Goal: Information Seeking & Learning: Learn about a topic

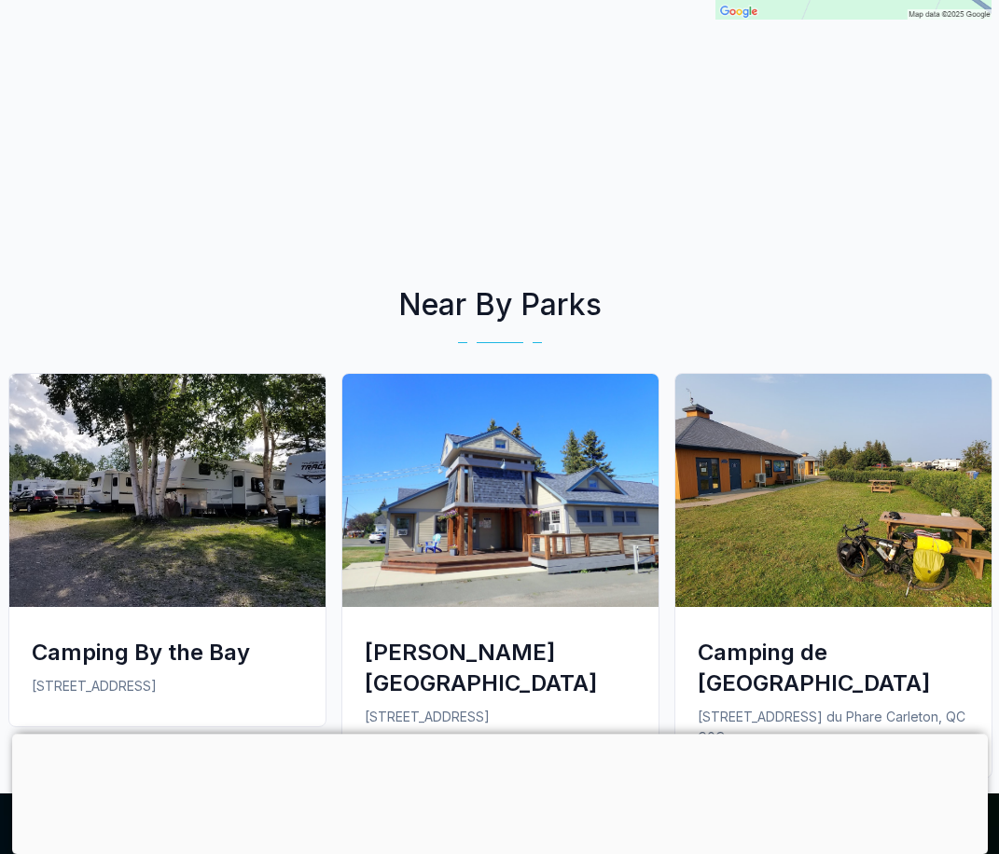
scroll to position [669, 0]
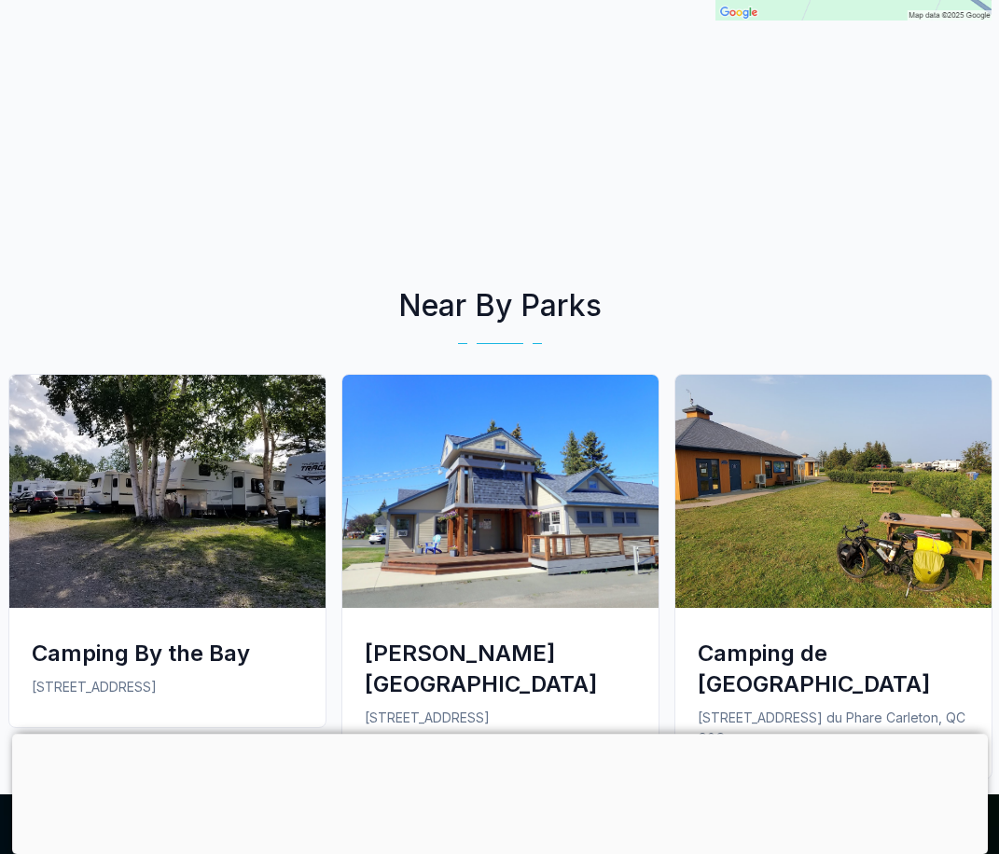
click at [171, 539] on img at bounding box center [167, 491] width 316 height 233
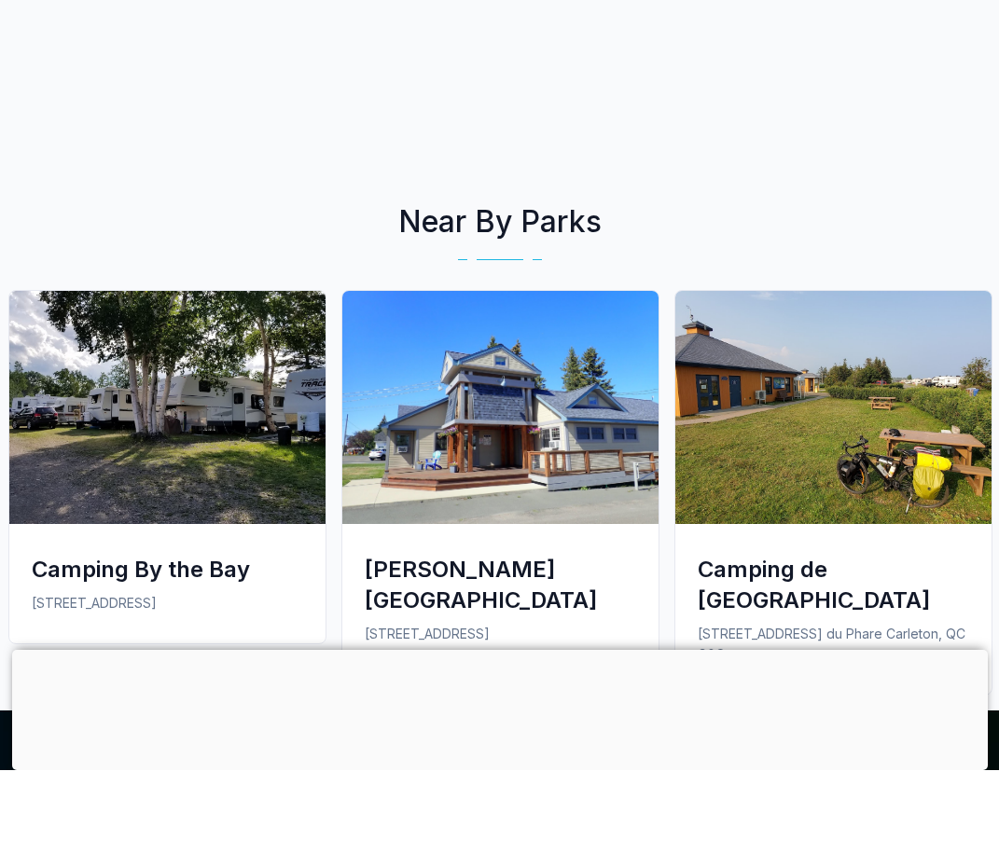
scroll to position [753, 0]
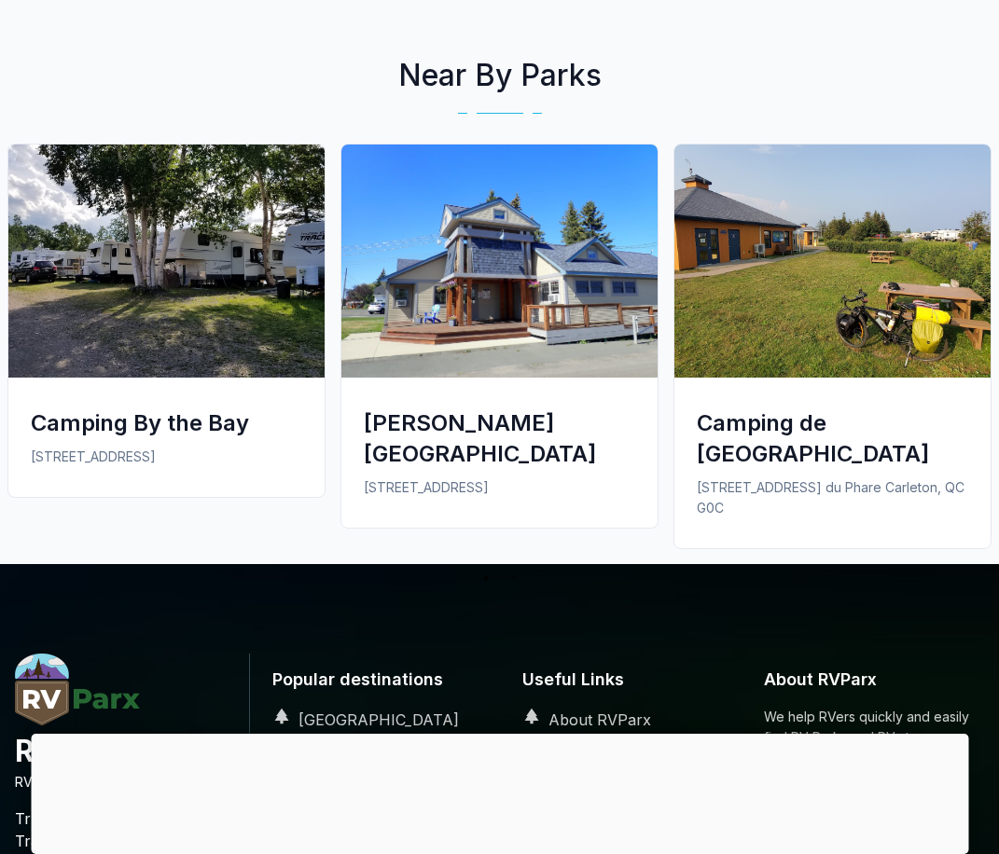
scroll to position [900, 0]
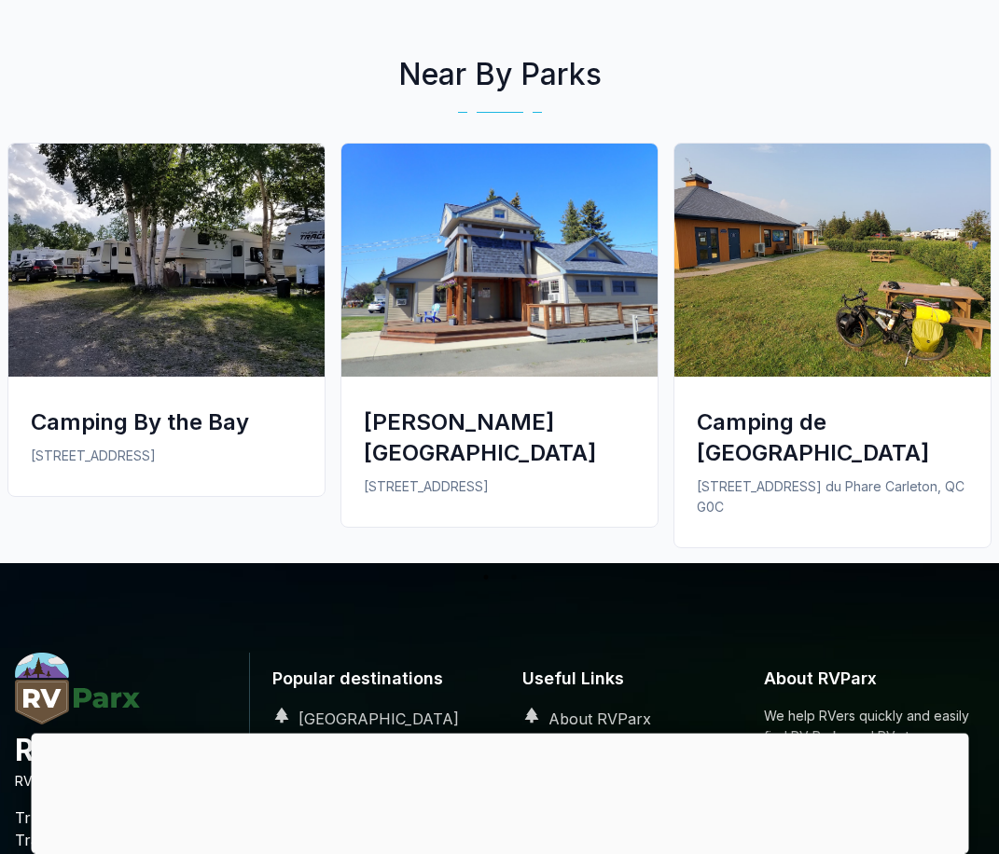
click at [115, 226] on img at bounding box center [166, 260] width 316 height 233
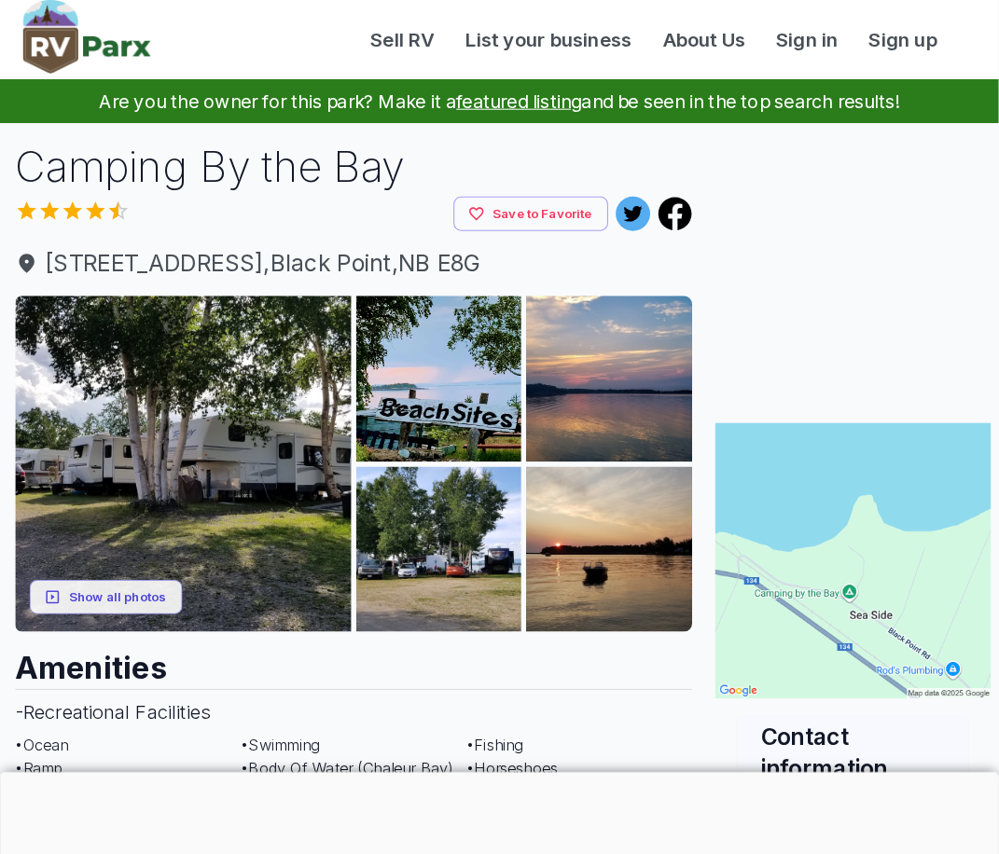
scroll to position [3, 0]
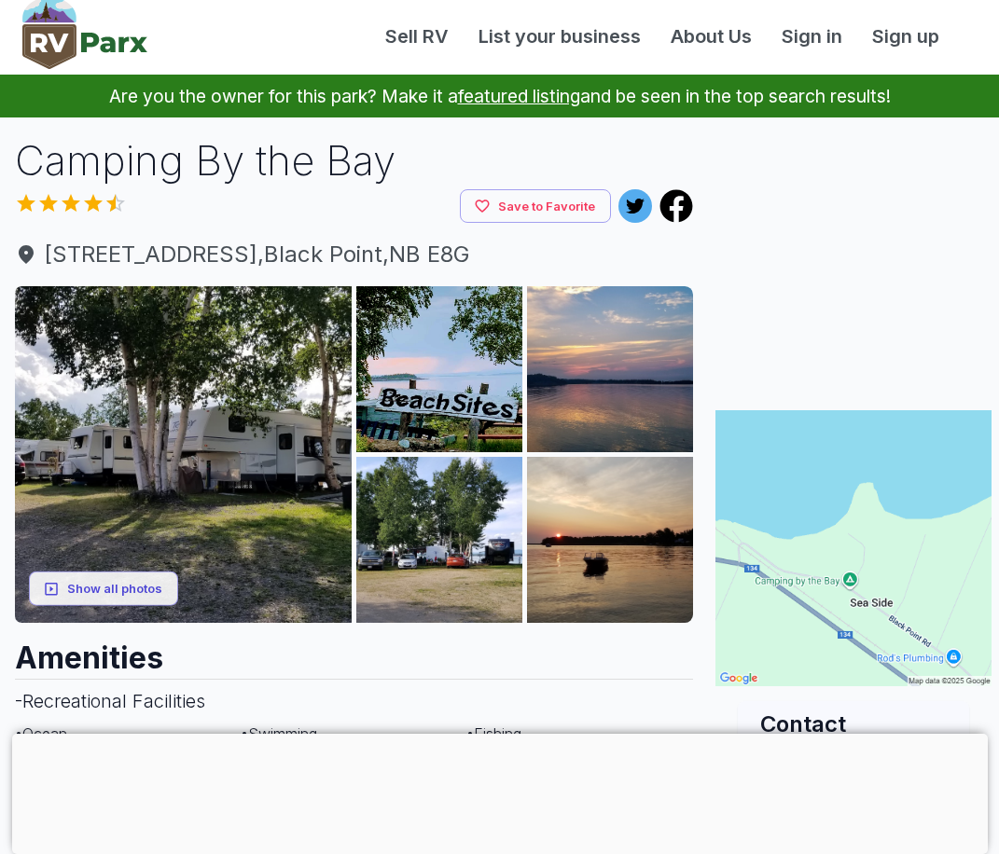
click at [440, 526] on img at bounding box center [439, 540] width 166 height 166
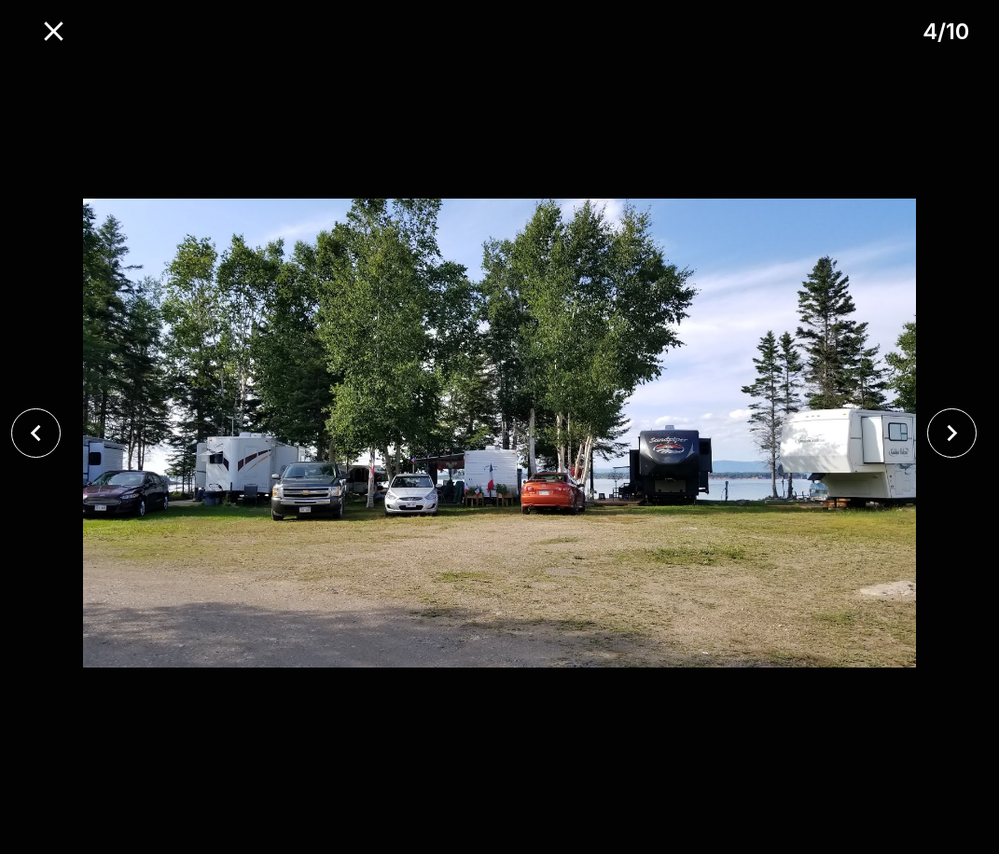
scroll to position [0, 0]
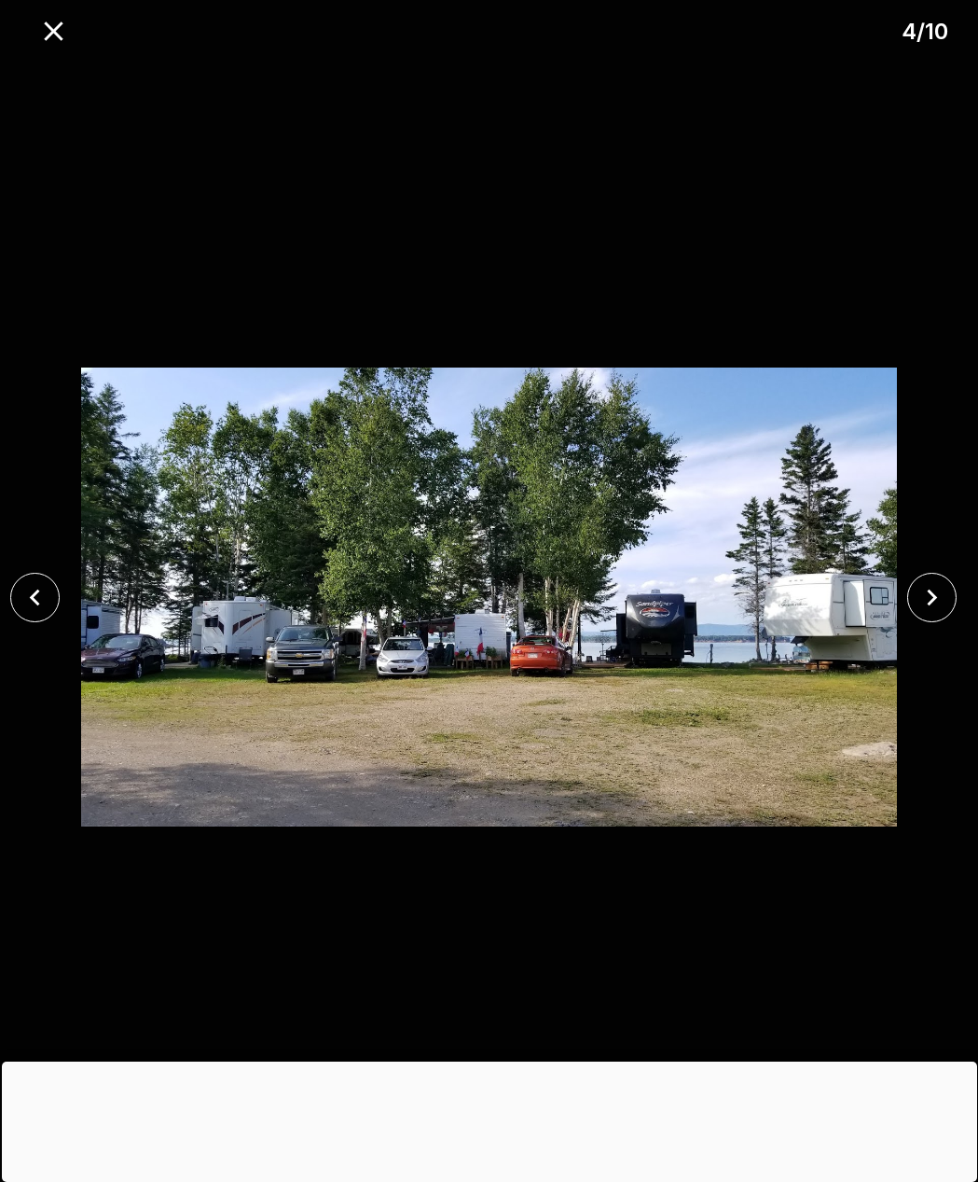
click at [926, 597] on icon "close" at bounding box center [932, 597] width 33 height 33
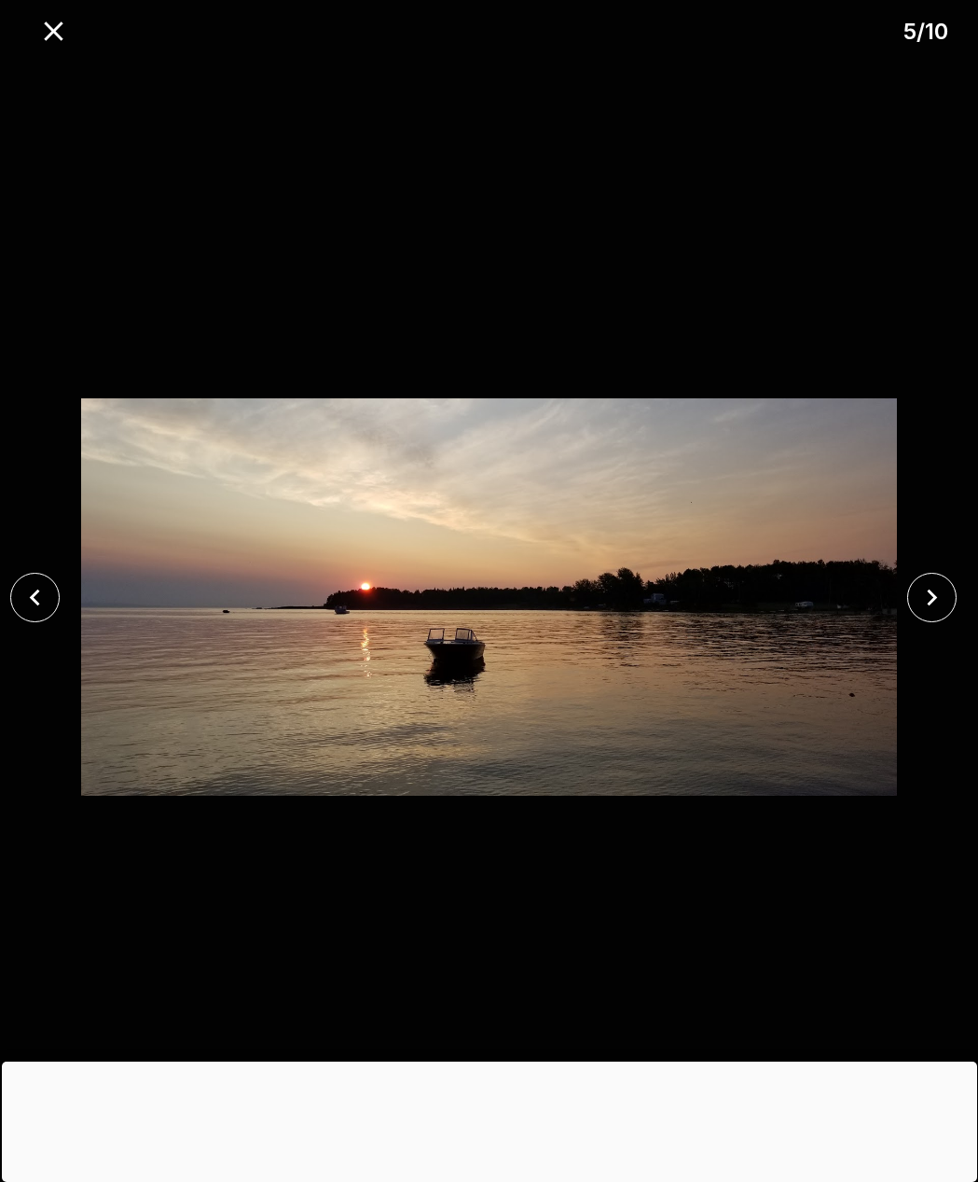
click at [916, 599] on icon "close" at bounding box center [932, 597] width 33 height 33
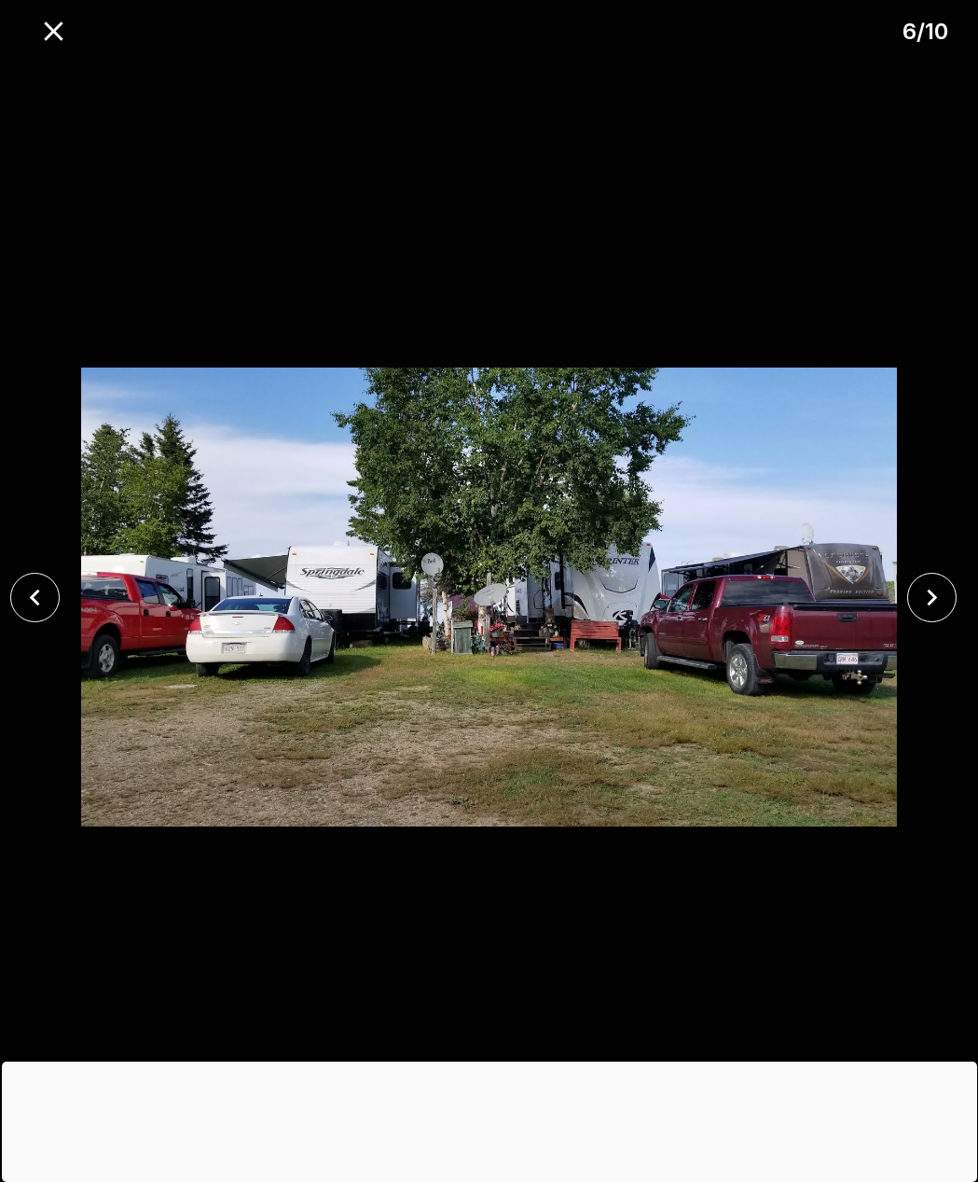
click at [928, 598] on icon "close" at bounding box center [932, 597] width 33 height 33
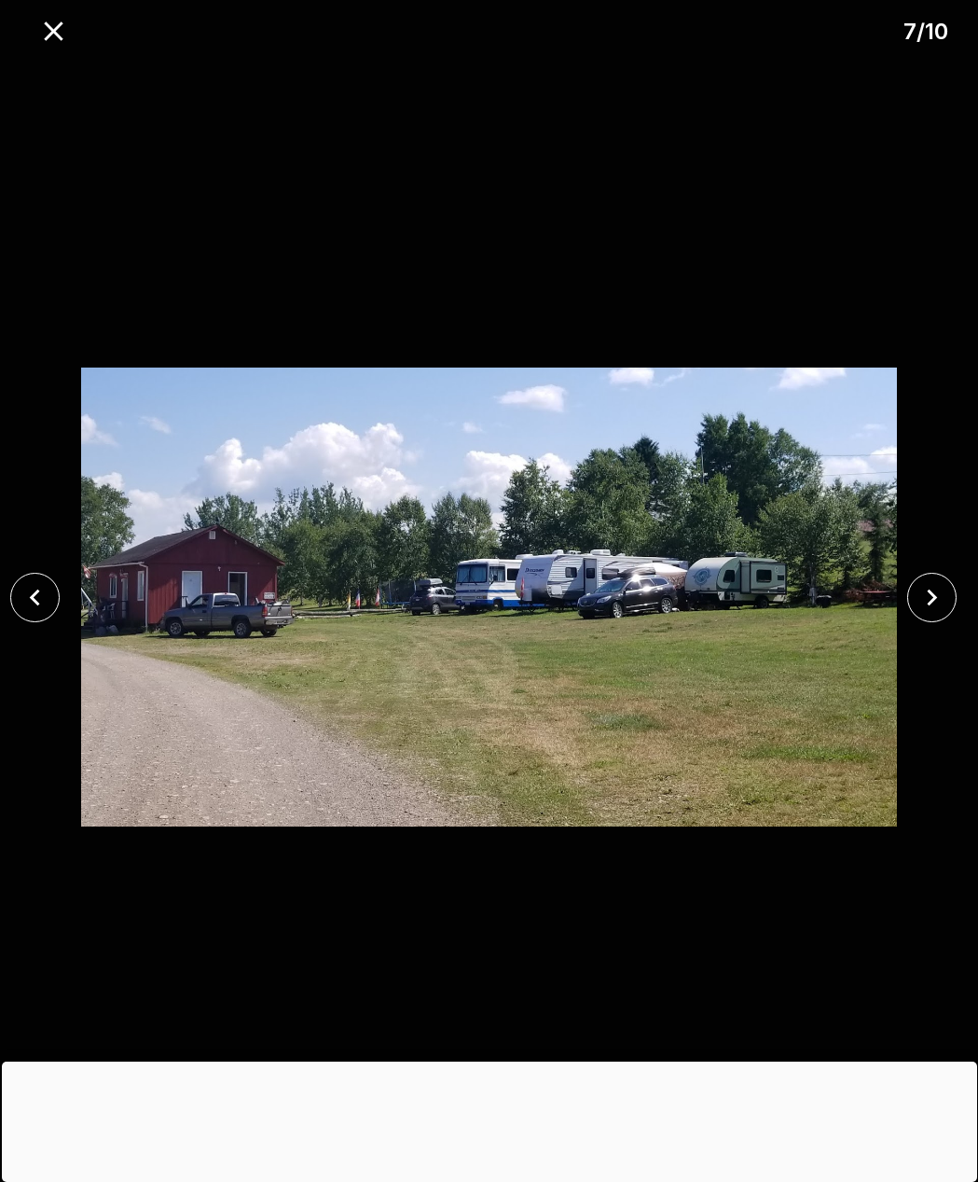
click at [918, 591] on icon "close" at bounding box center [932, 597] width 33 height 33
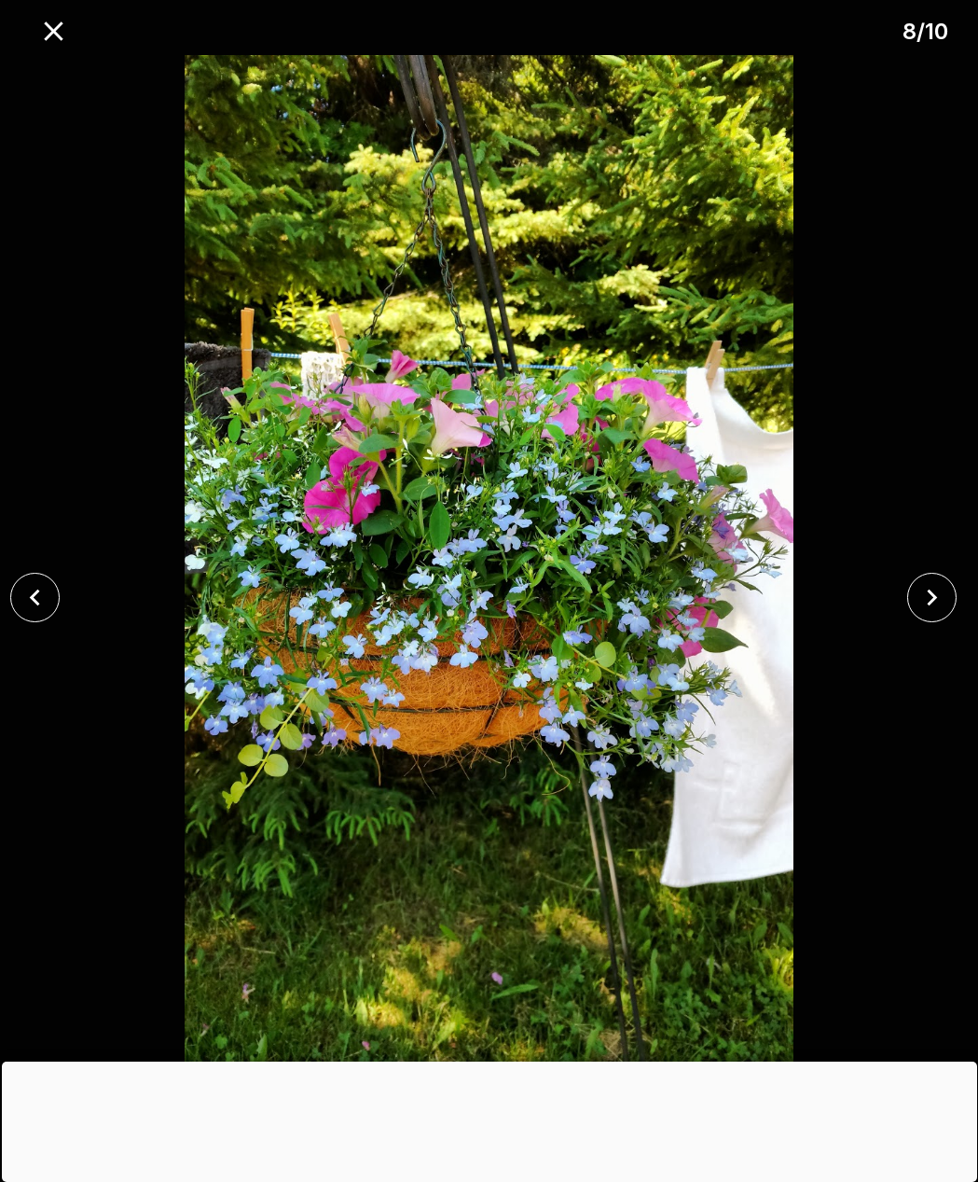
click at [909, 598] on button "close" at bounding box center [931, 597] width 49 height 49
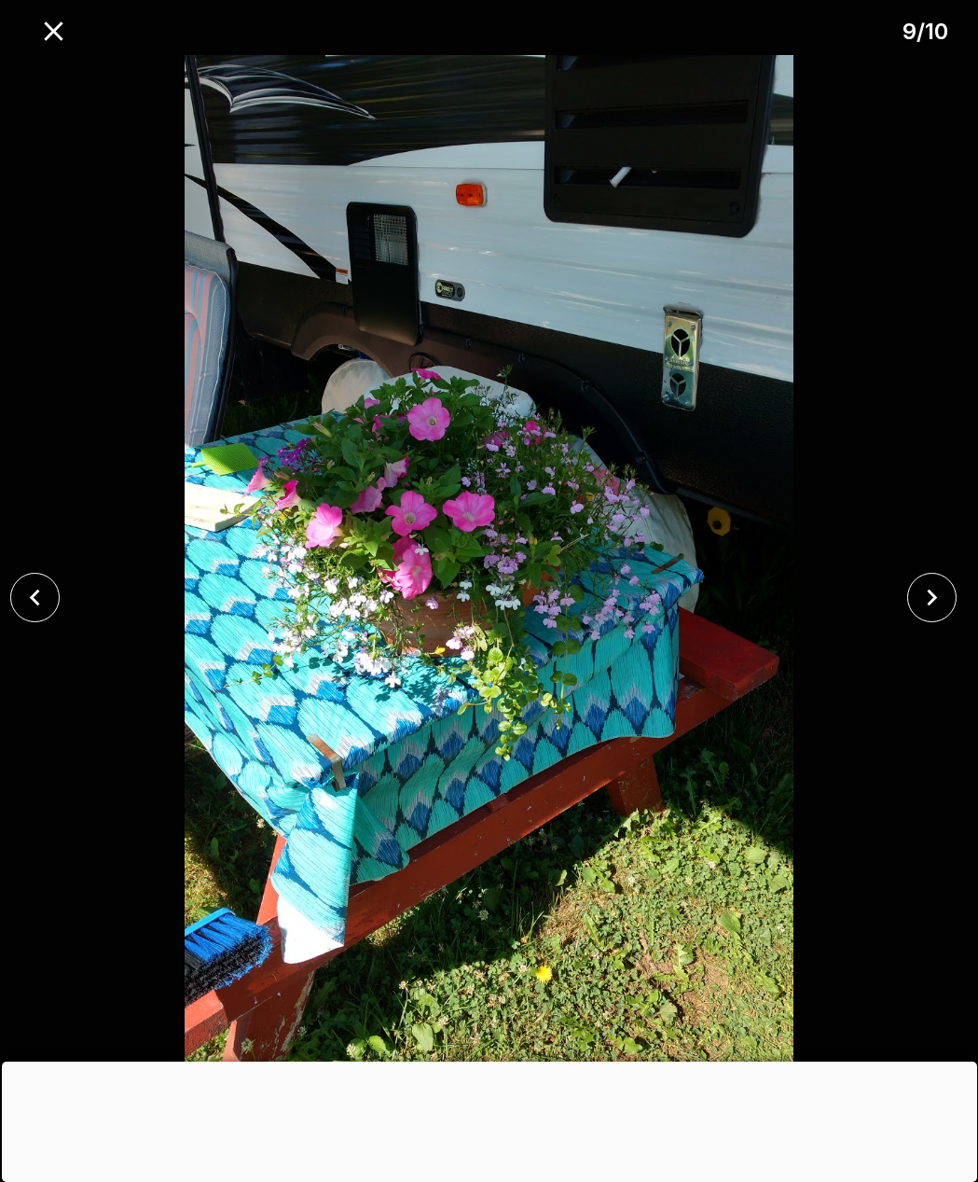
click at [907, 595] on button "close" at bounding box center [931, 597] width 49 height 49
